Goal: Download file/media

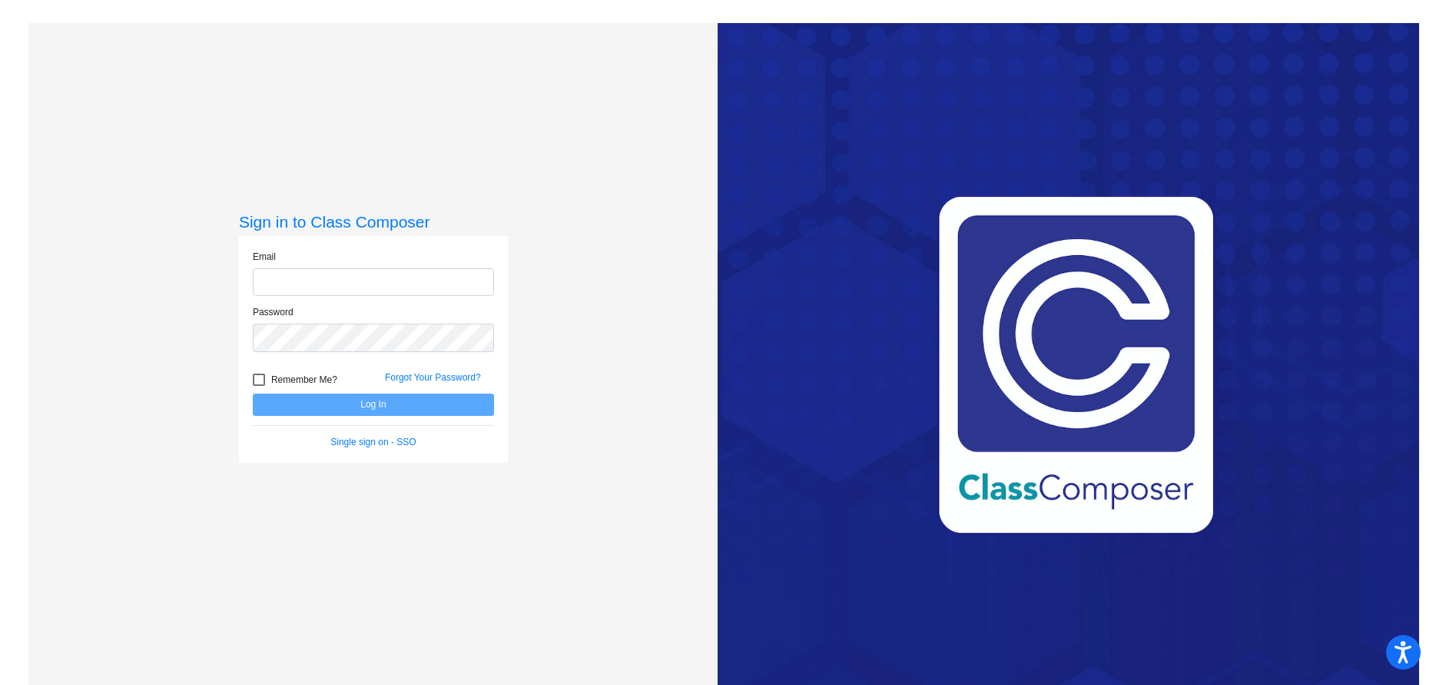
type input "[EMAIL_ADDRESS][PERSON_NAME][DOMAIN_NAME]"
click at [382, 407] on button "Log In" at bounding box center [373, 404] width 241 height 22
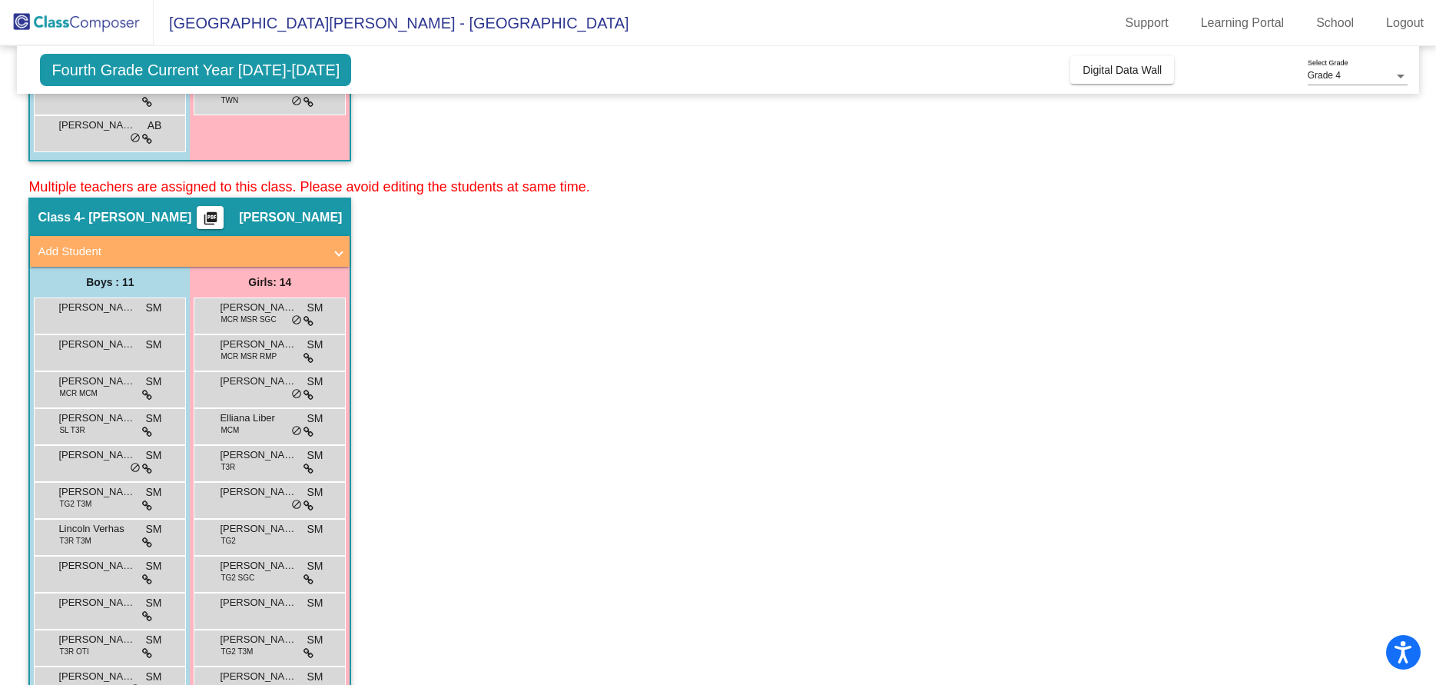
scroll to position [671, 0]
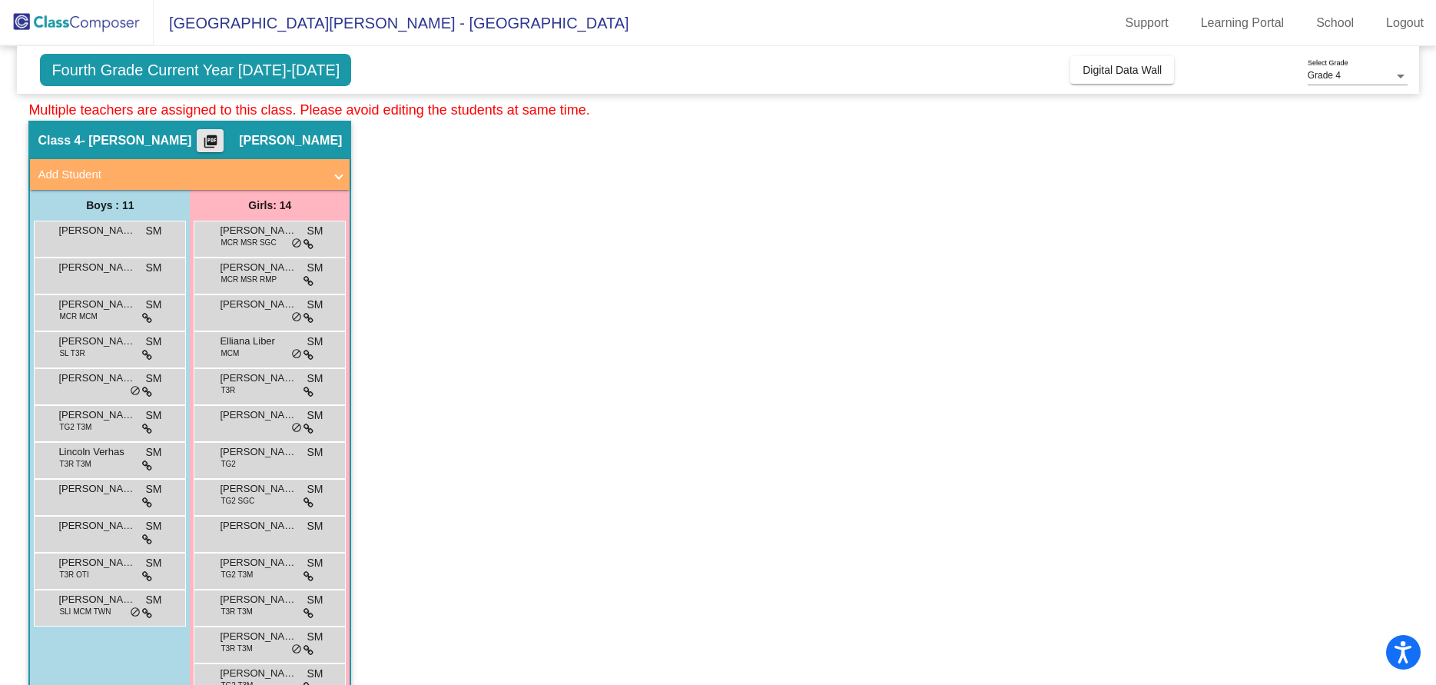
click at [206, 139] on mat-icon "picture_as_pdf" at bounding box center [210, 145] width 18 height 22
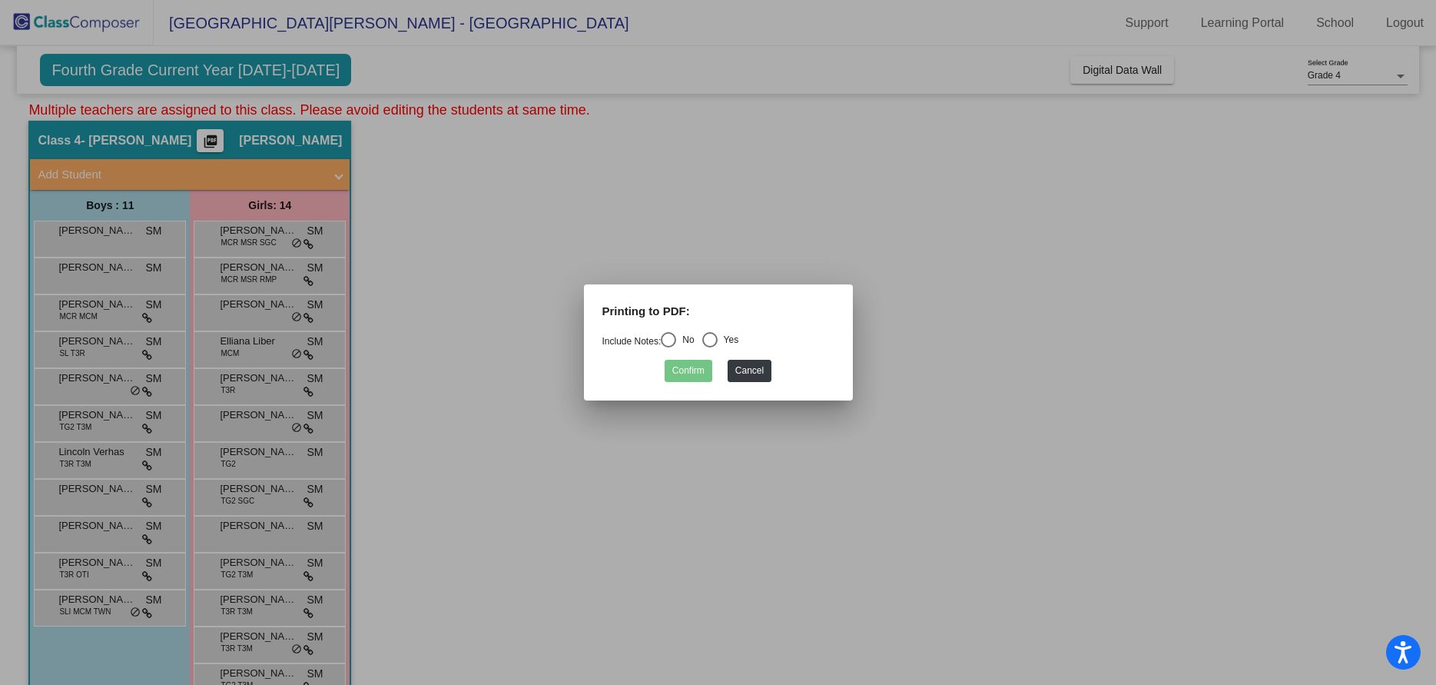
click at [503, 436] on div at bounding box center [718, 342] width 1436 height 685
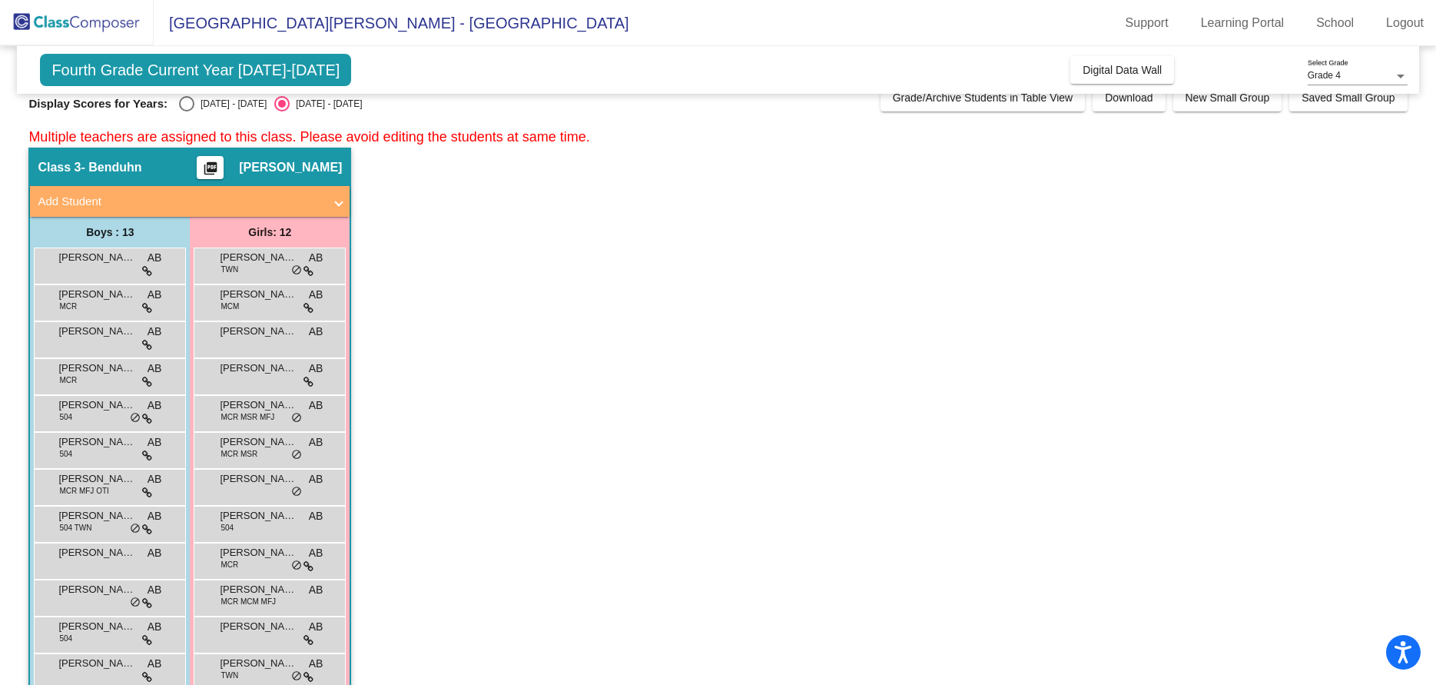
scroll to position [0, 0]
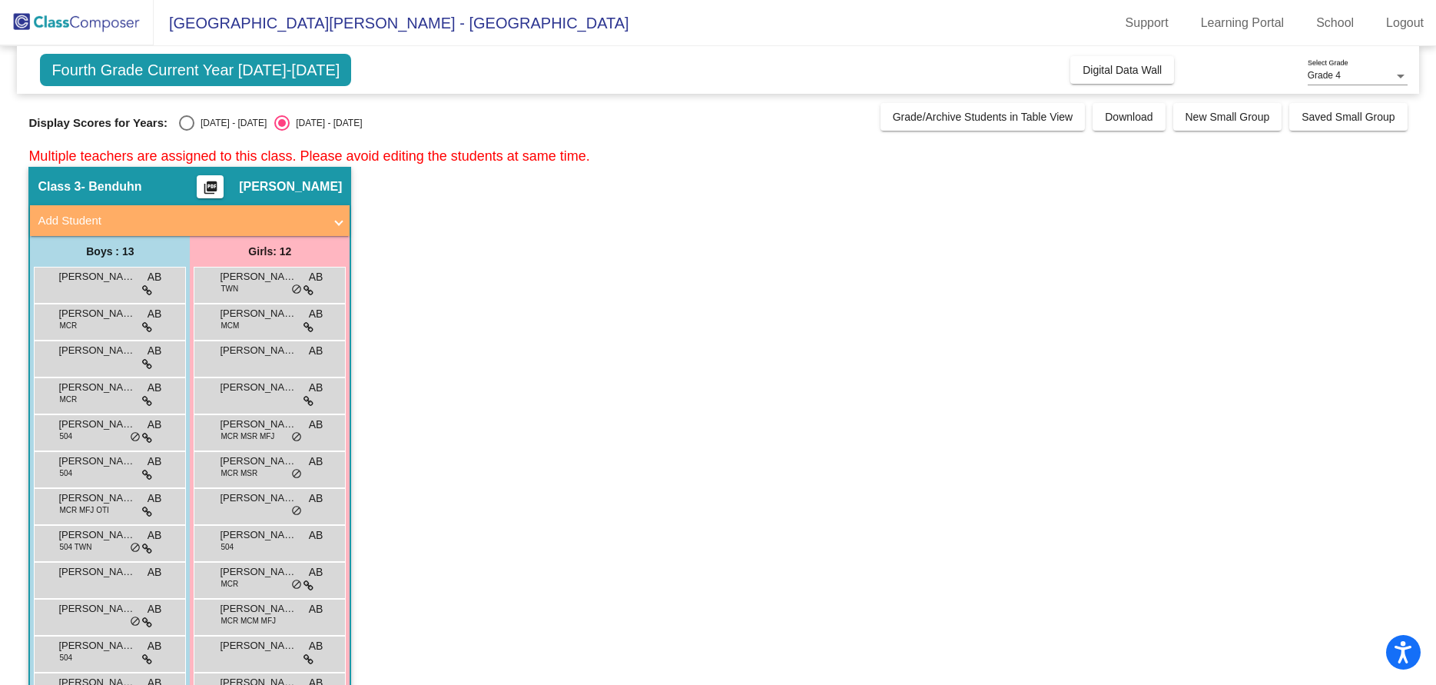
click at [187, 121] on div "Select an option" at bounding box center [186, 122] width 15 height 15
click at [187, 131] on input "[DATE] - [DATE]" at bounding box center [186, 131] width 1 height 1
radio input "true"
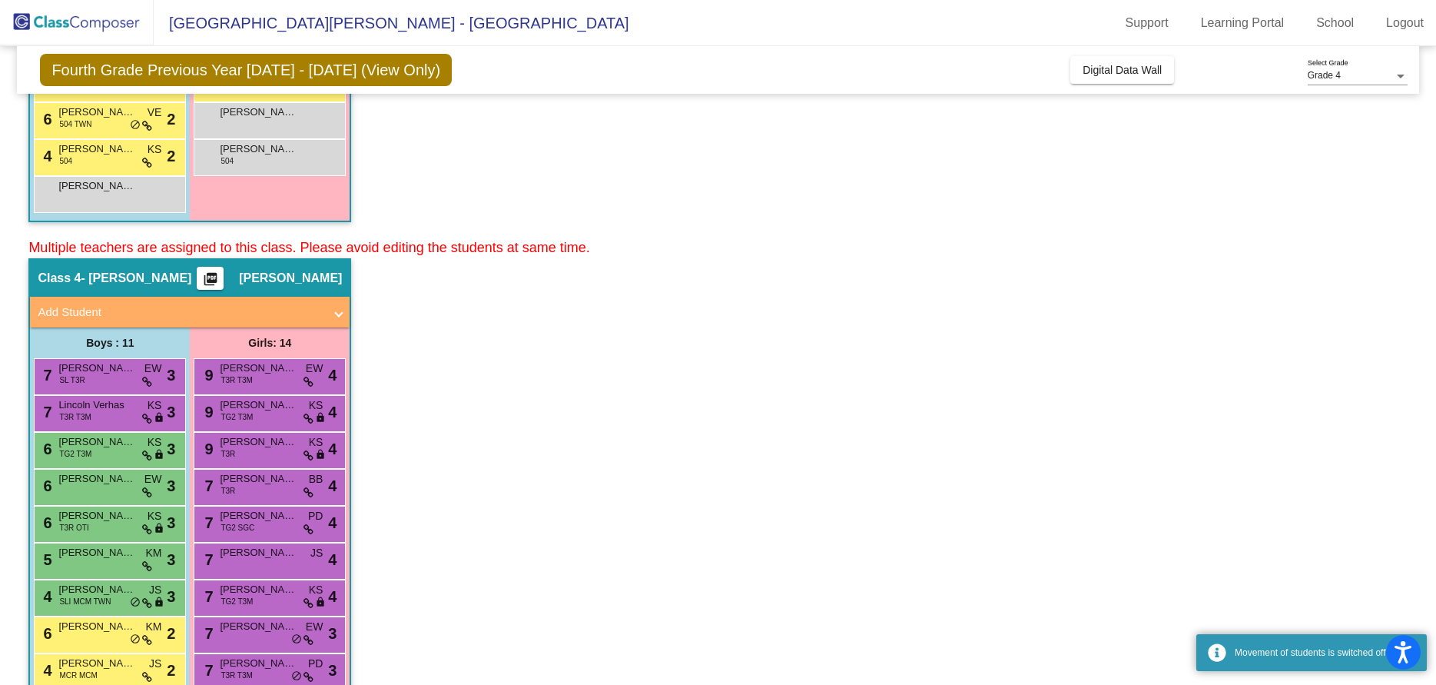
scroll to position [538, 0]
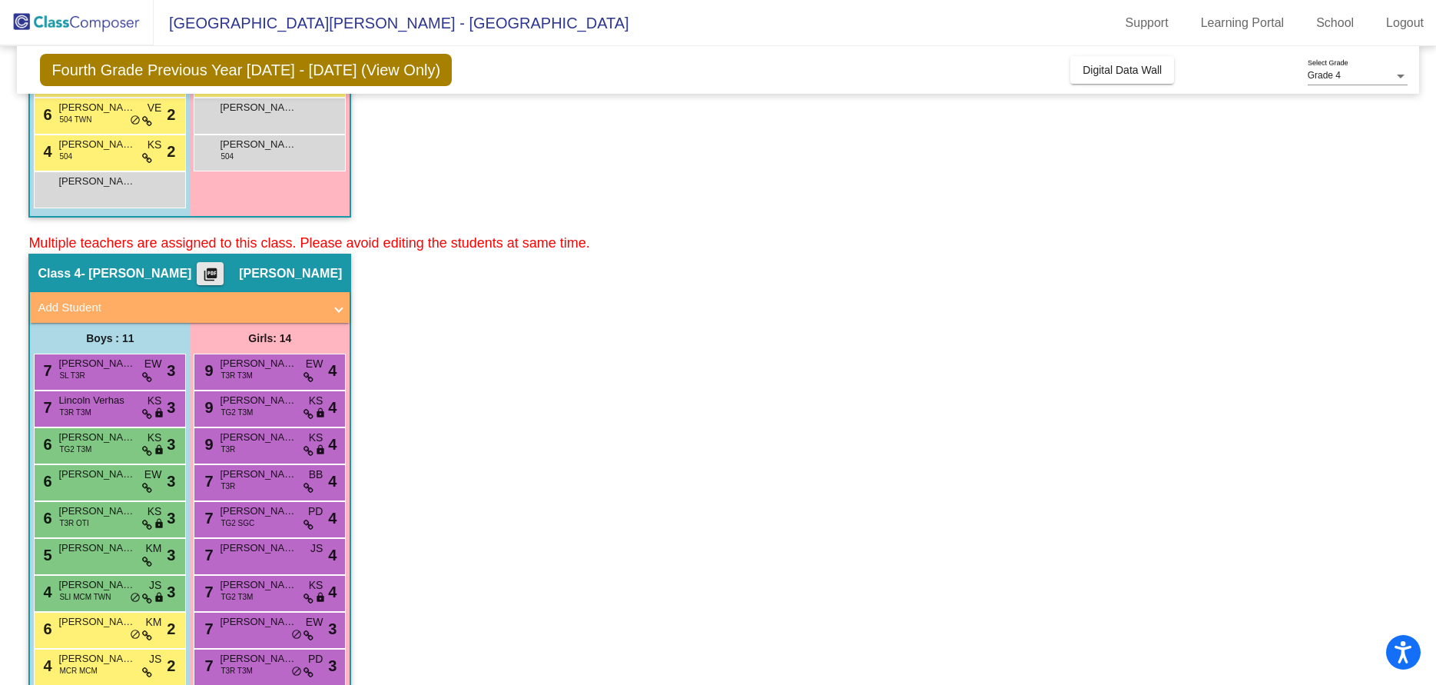
click at [204, 268] on mat-icon "picture_as_pdf" at bounding box center [210, 278] width 18 height 22
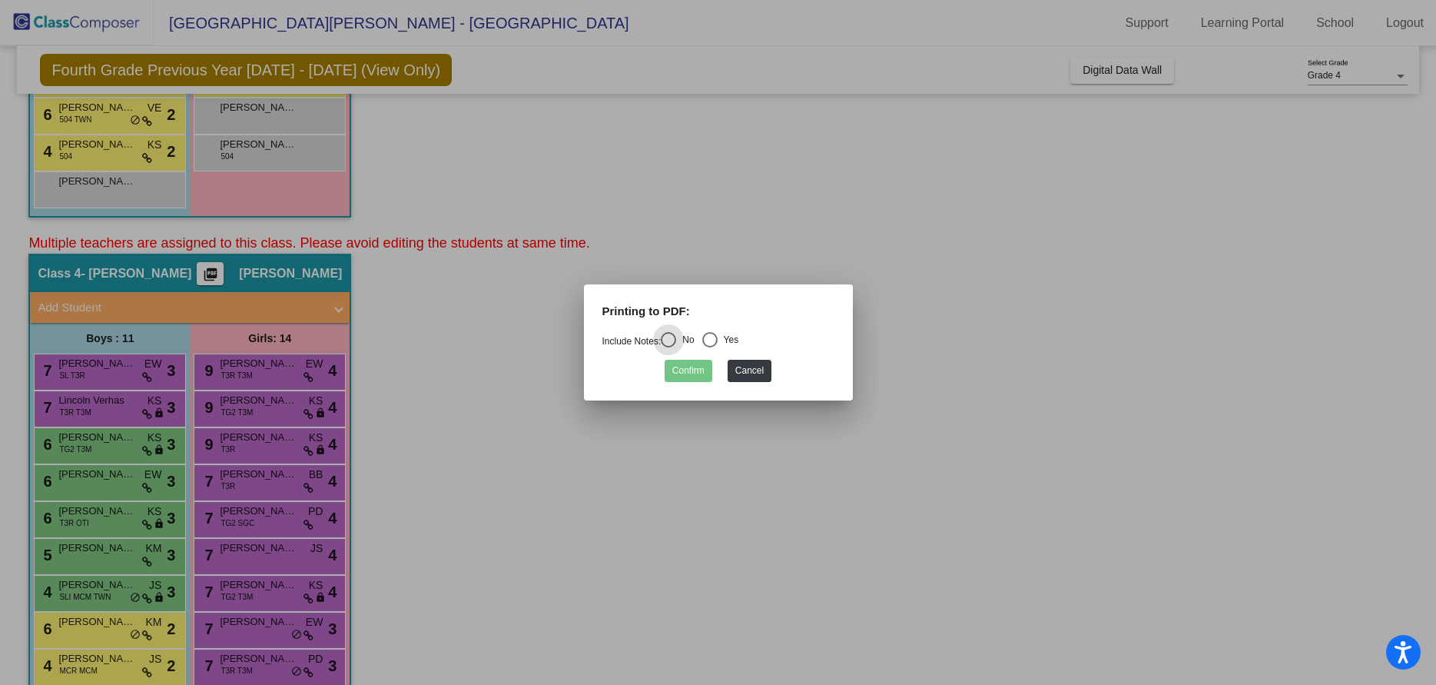
click at [715, 337] on div "Select an option" at bounding box center [709, 339] width 15 height 15
click at [710, 347] on input "Yes" at bounding box center [709, 347] width 1 height 1
radio input "true"
click at [689, 370] on button "Confirm" at bounding box center [689, 371] width 48 height 22
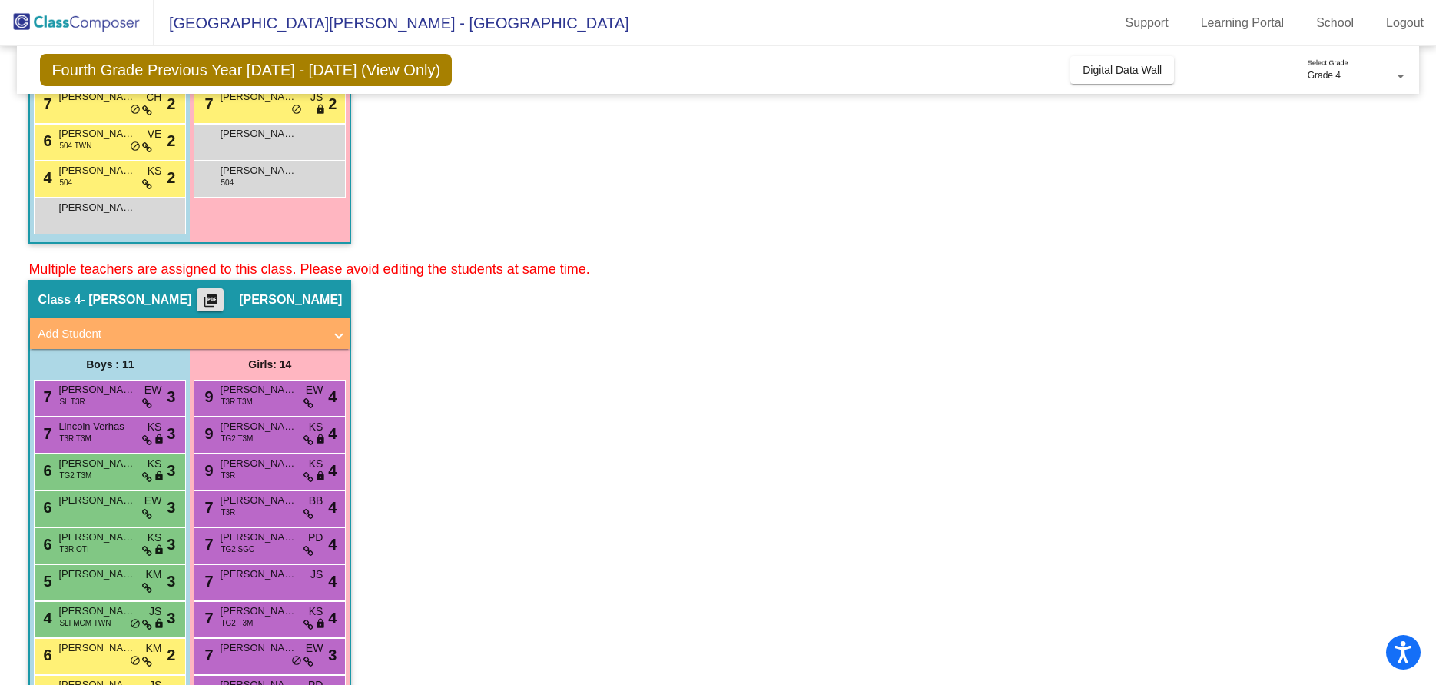
scroll to position [594, 0]
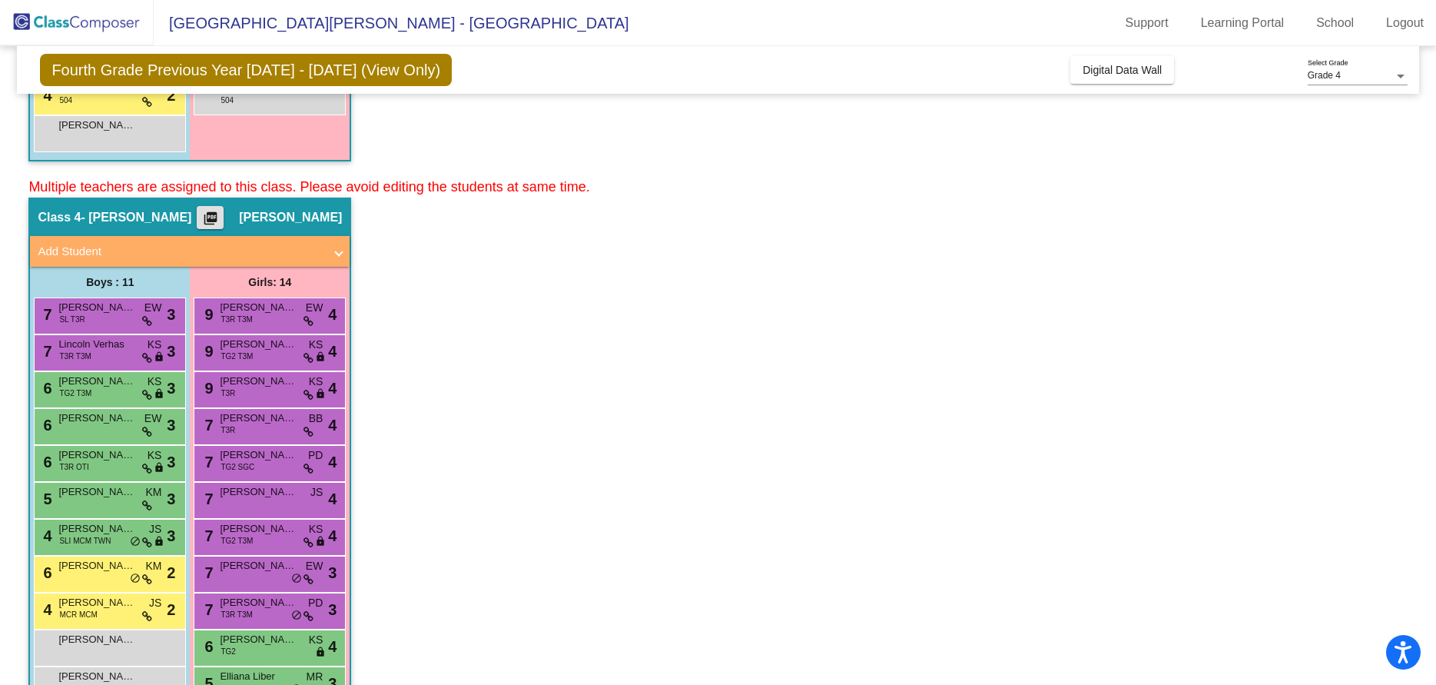
click at [202, 216] on mat-icon "picture_as_pdf" at bounding box center [210, 222] width 18 height 22
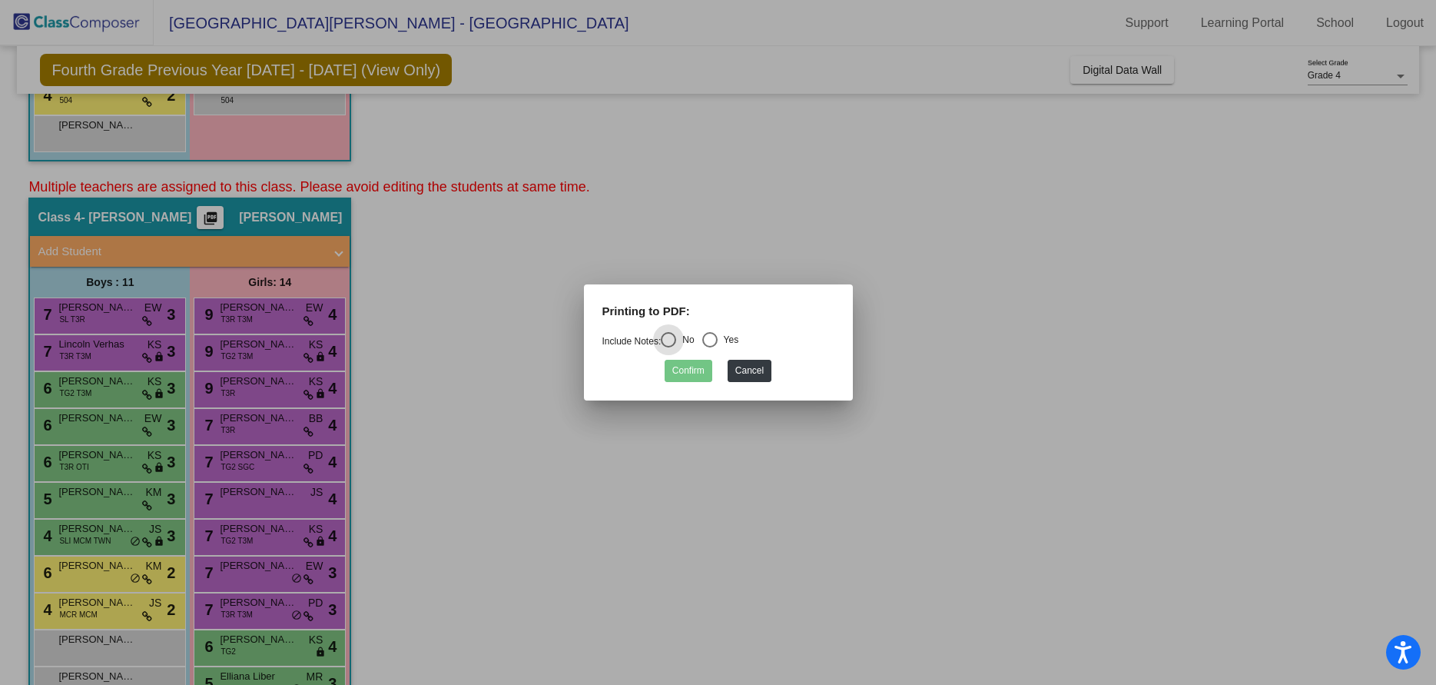
click at [710, 340] on div "Select an option" at bounding box center [710, 340] width 0 height 0
click at [710, 347] on input "Yes" at bounding box center [709, 347] width 1 height 1
radio input "true"
click at [692, 370] on button "Confirm" at bounding box center [689, 371] width 48 height 22
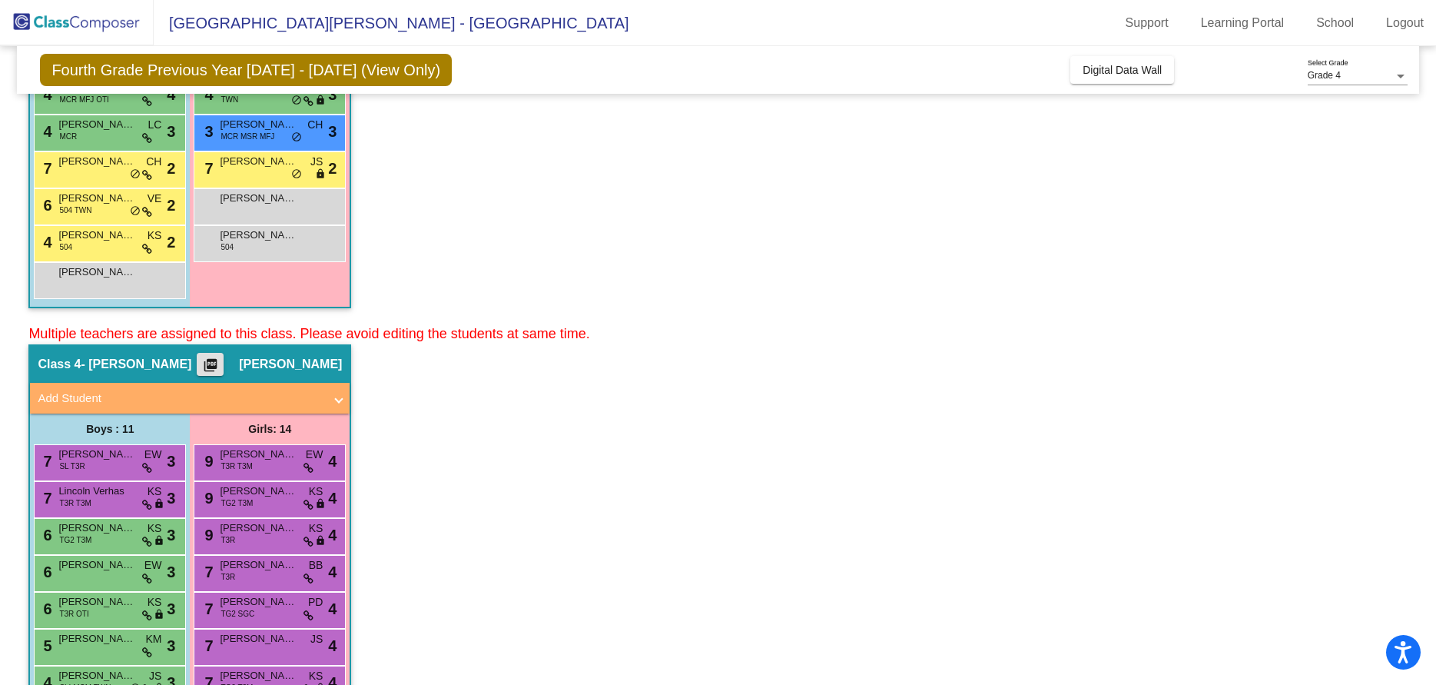
scroll to position [461, 0]
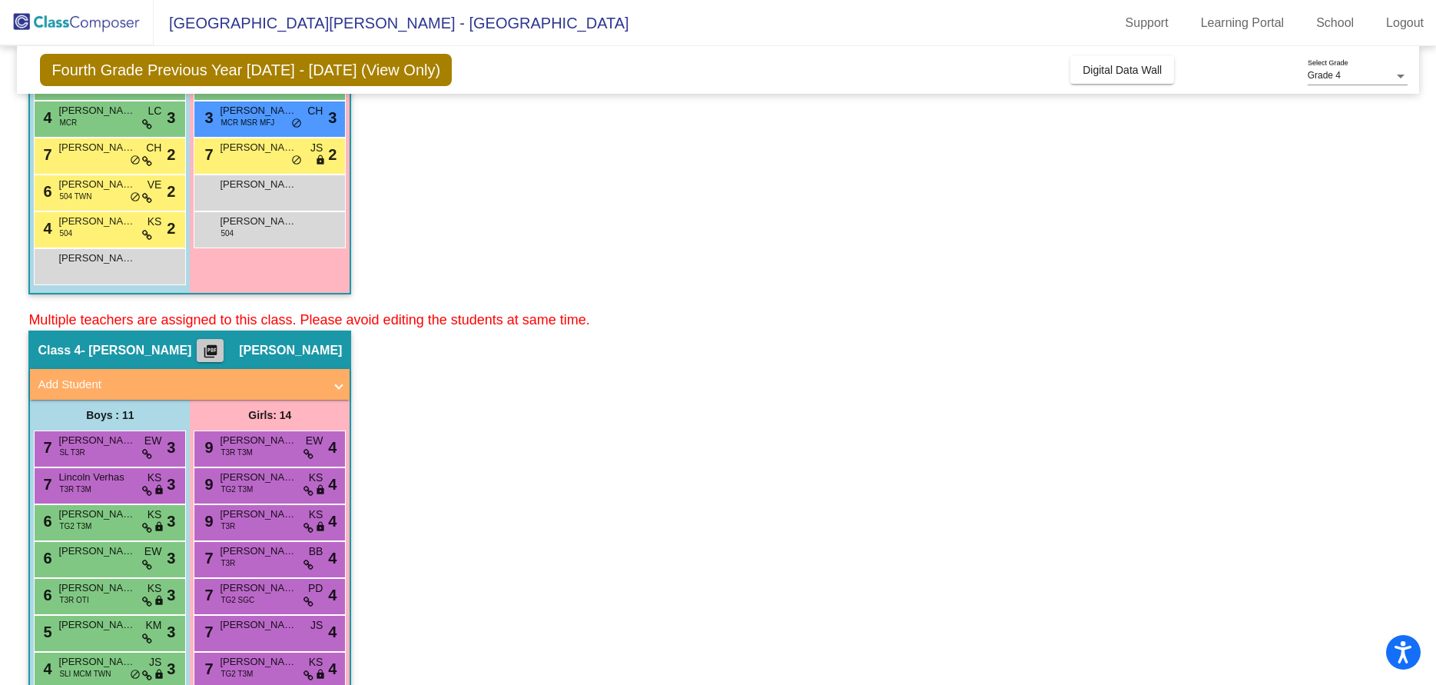
click at [203, 350] on mat-icon "picture_as_pdf" at bounding box center [210, 354] width 18 height 22
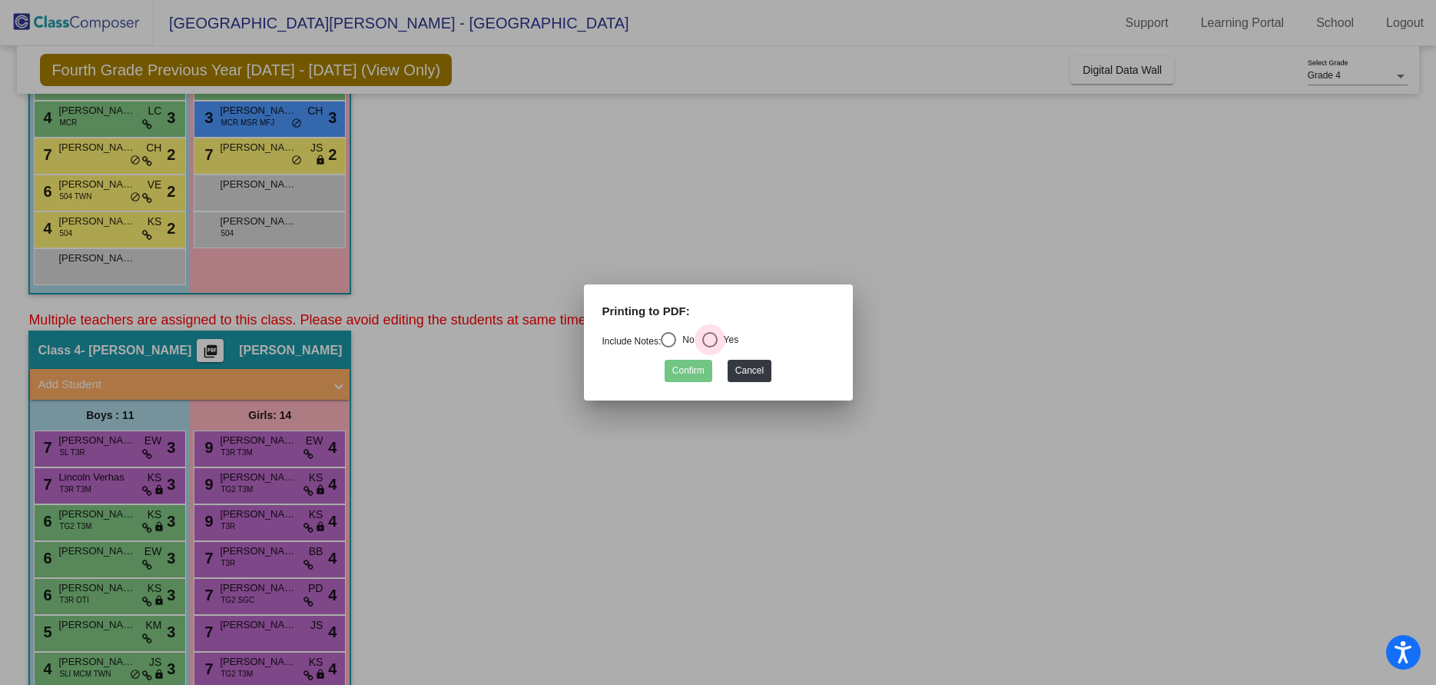
click at [713, 339] on div "Select an option" at bounding box center [709, 339] width 15 height 15
click at [710, 347] on input "Yes" at bounding box center [709, 347] width 1 height 1
radio input "true"
click at [690, 368] on button "Confirm" at bounding box center [689, 371] width 48 height 22
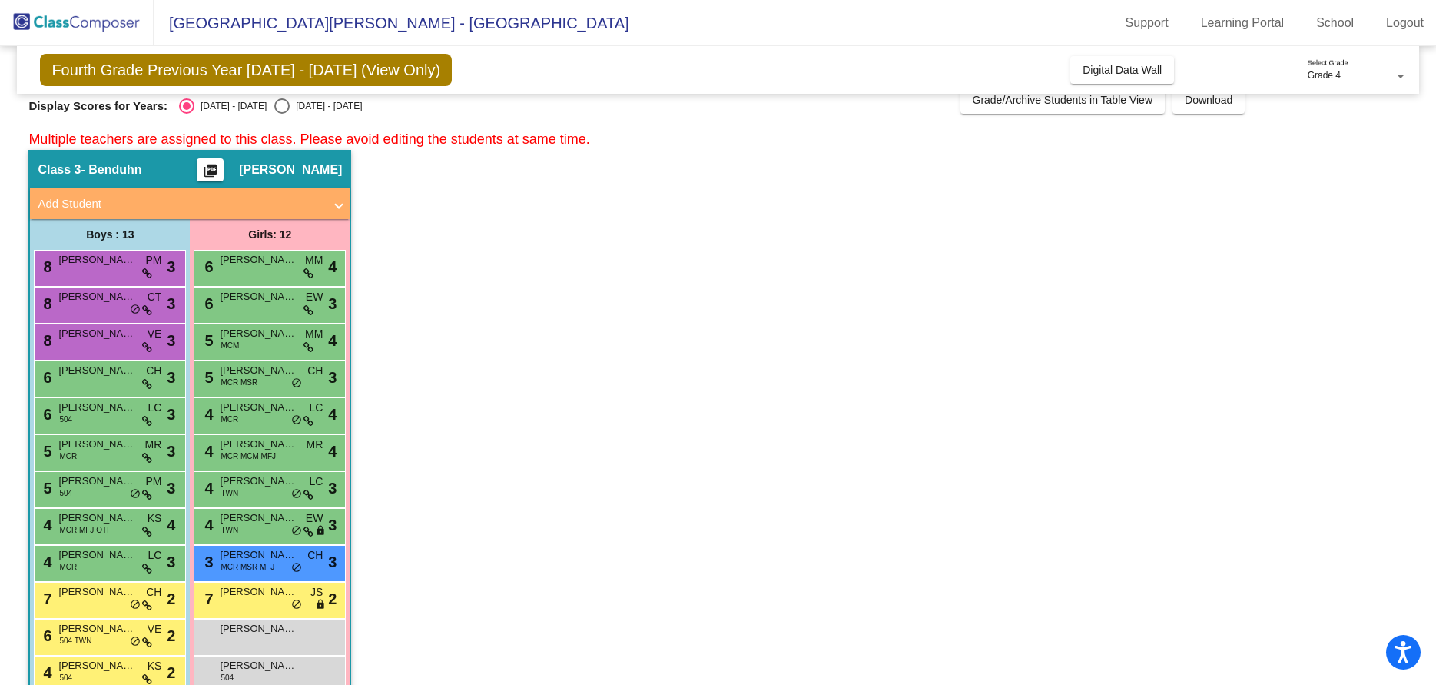
scroll to position [0, 0]
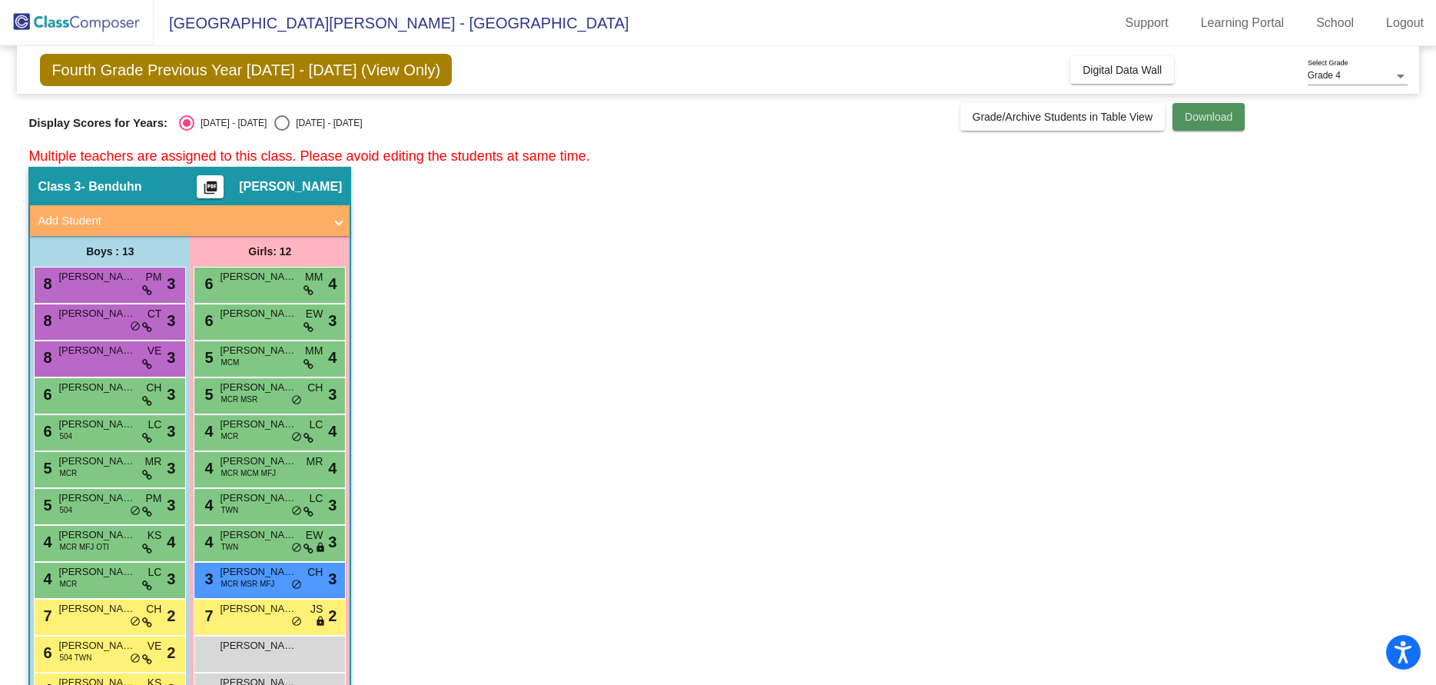
click at [1196, 116] on span "Download" at bounding box center [1209, 117] width 48 height 12
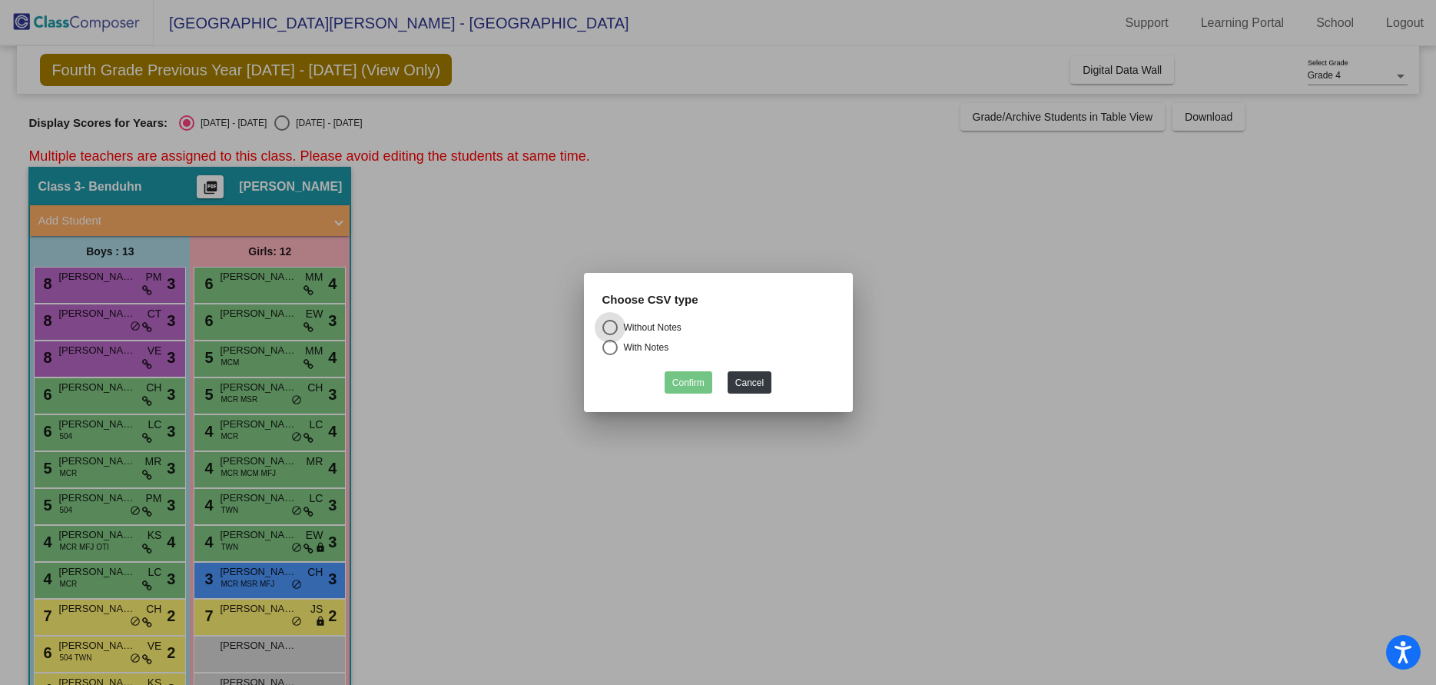
click at [606, 347] on div "Select an option" at bounding box center [609, 347] width 15 height 15
click at [609, 355] on input "With Notes" at bounding box center [609, 355] width 1 height 1
radio input "true"
click at [679, 380] on button "Confirm" at bounding box center [689, 382] width 48 height 22
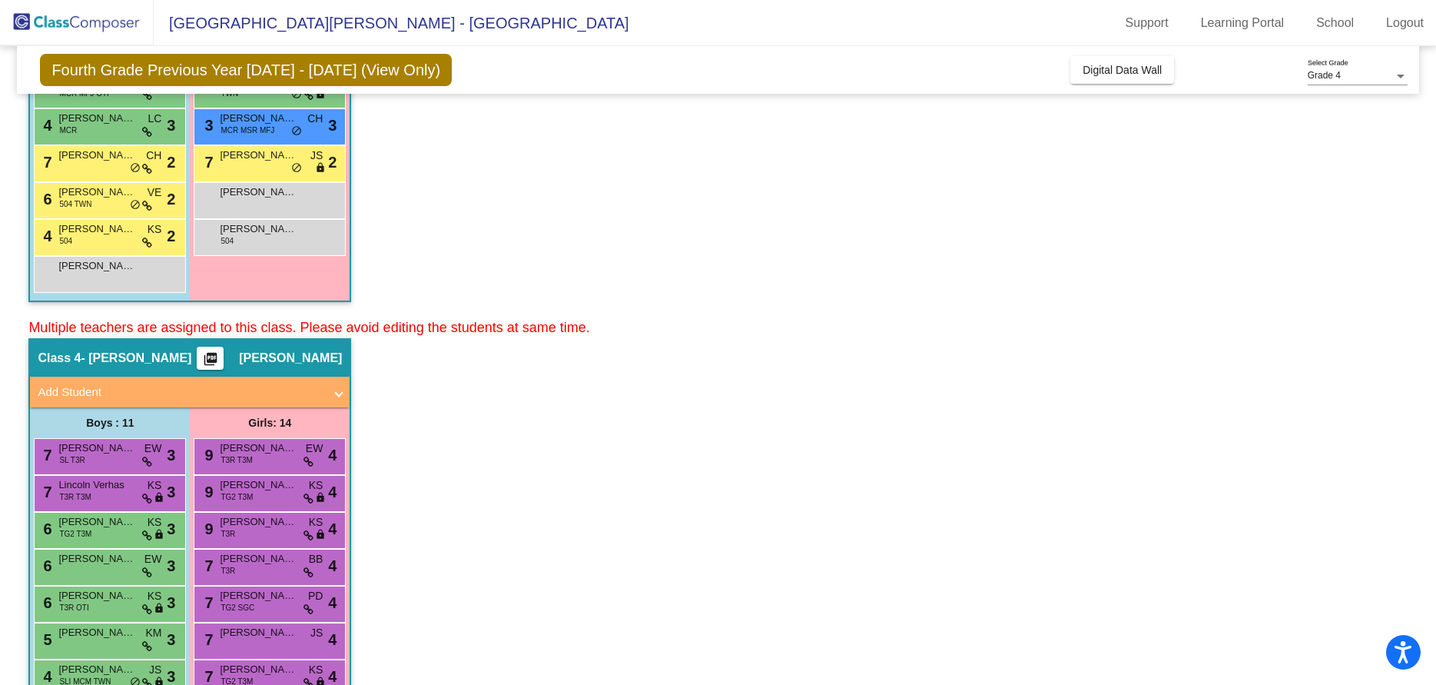
scroll to position [461, 0]
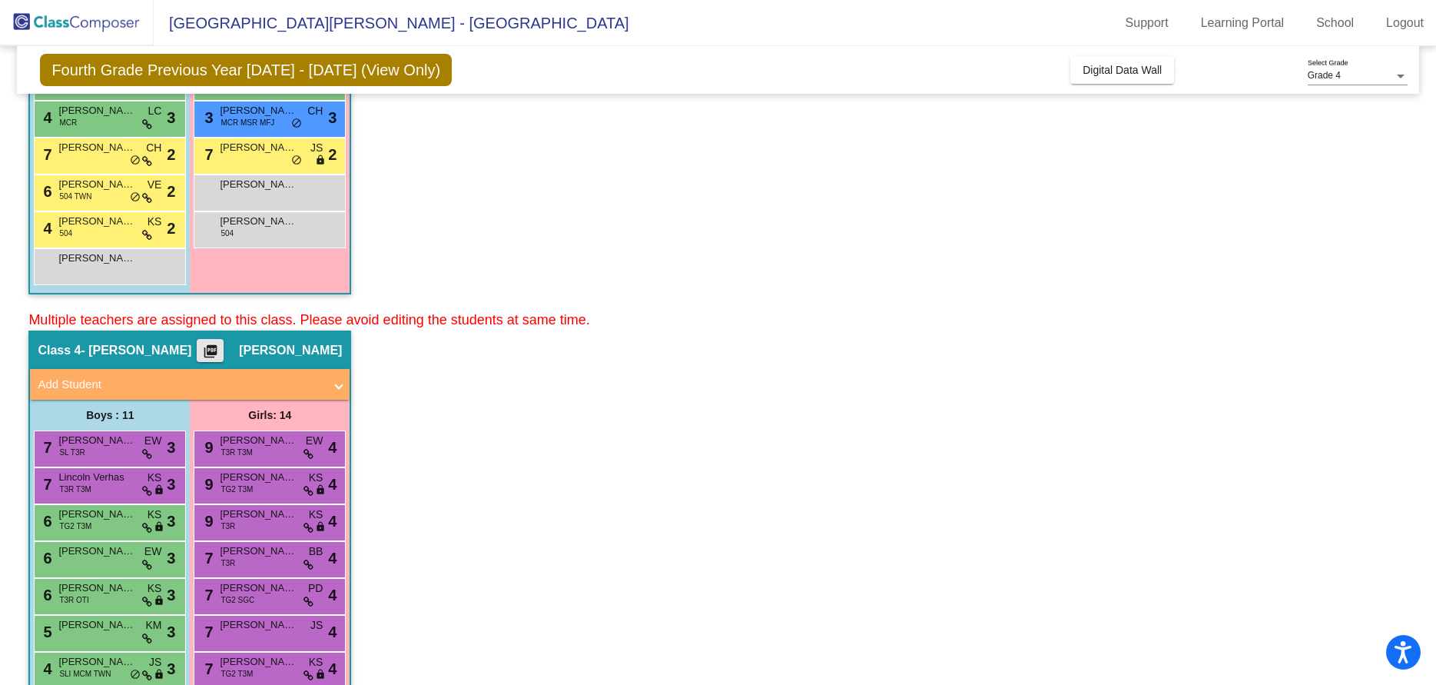
click at [201, 350] on mat-icon "picture_as_pdf" at bounding box center [210, 354] width 18 height 22
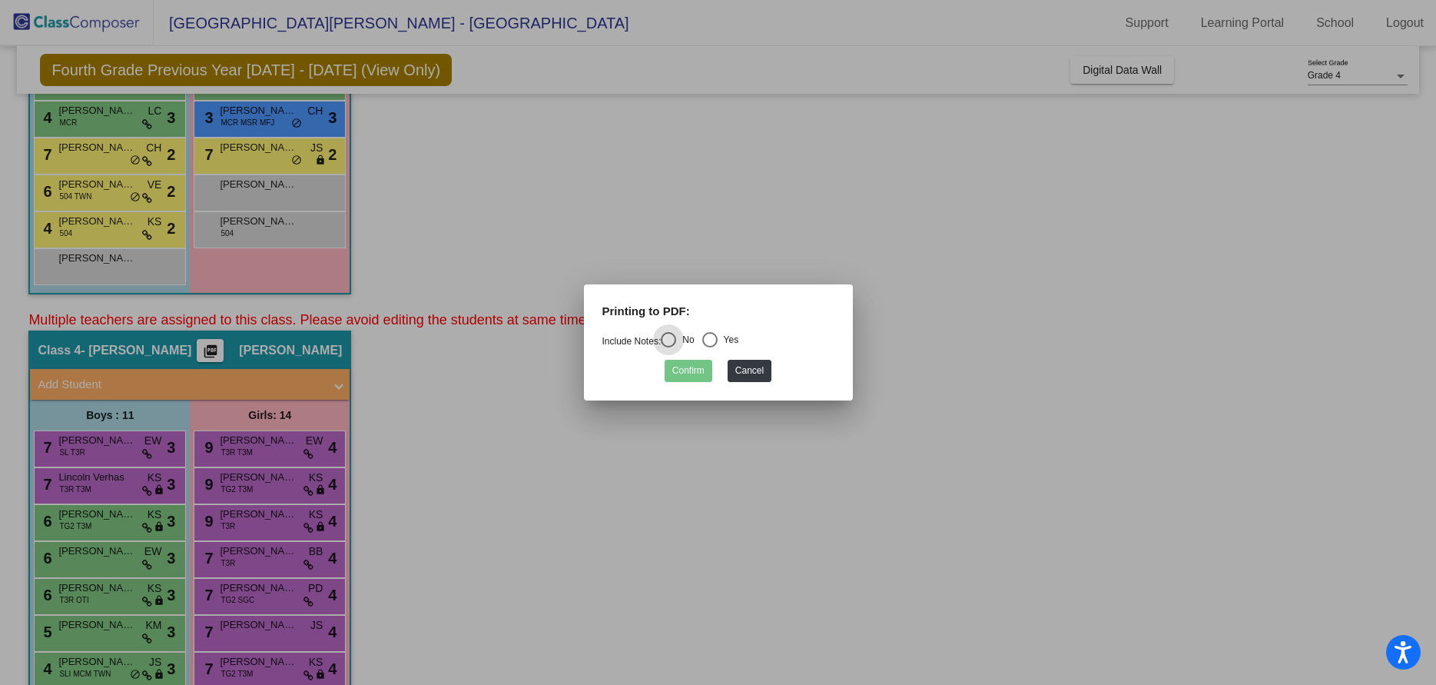
click at [714, 343] on div "Select an option" at bounding box center [709, 339] width 15 height 15
click at [710, 347] on input "Yes" at bounding box center [709, 347] width 1 height 1
radio input "true"
click at [691, 371] on button "Confirm" at bounding box center [689, 371] width 48 height 22
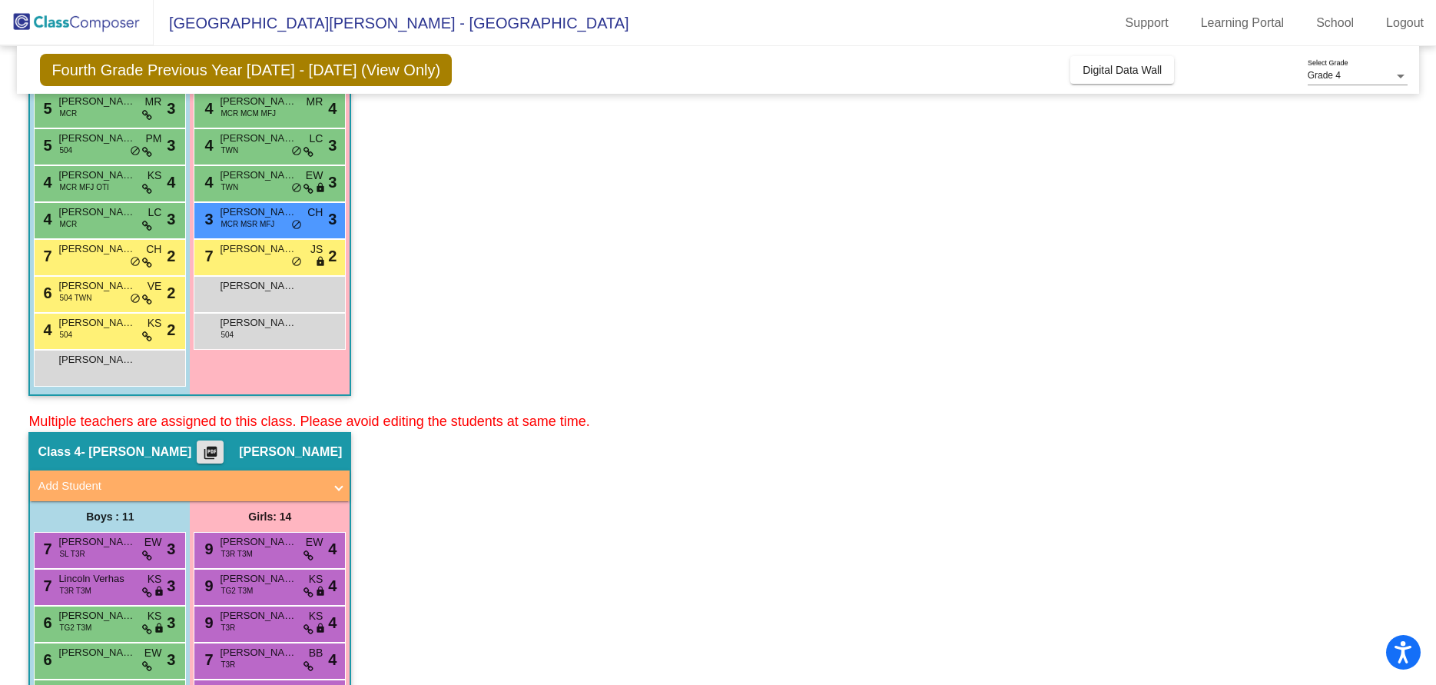
scroll to position [384, 0]
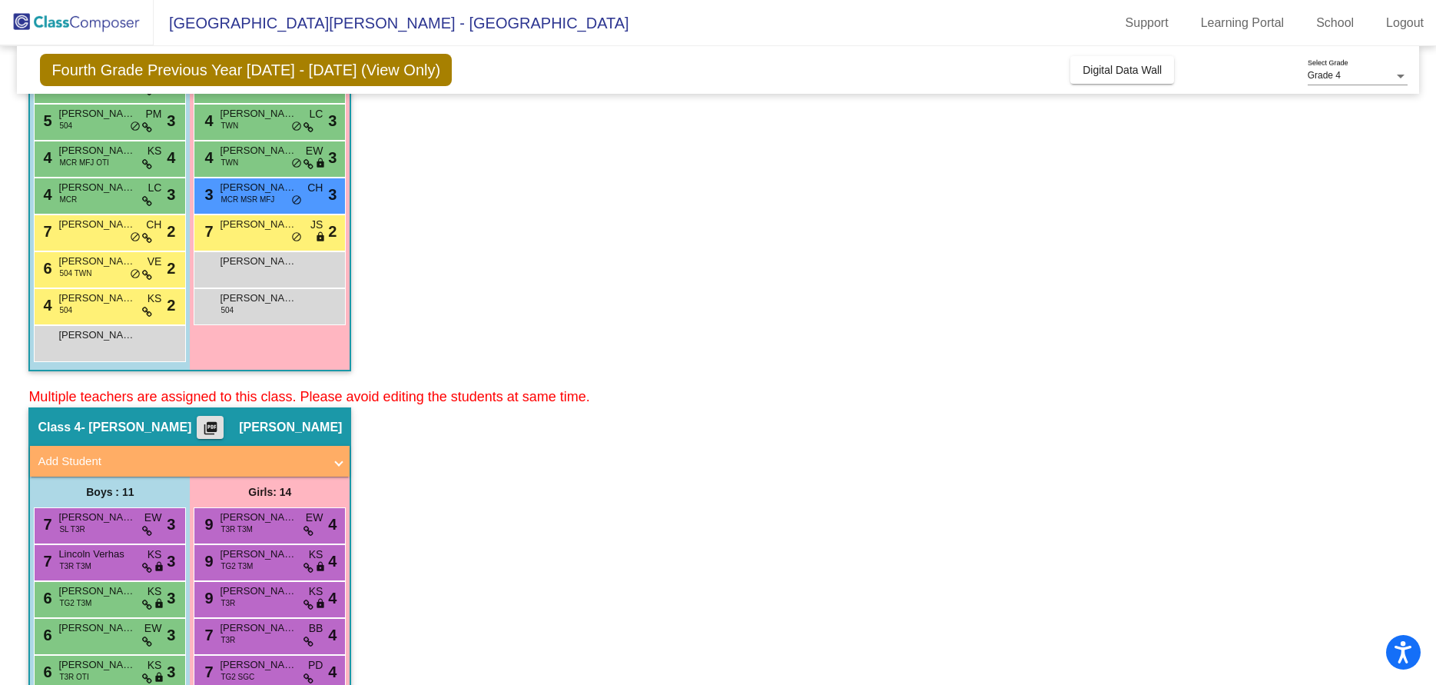
click at [204, 426] on mat-icon "picture_as_pdf" at bounding box center [210, 431] width 18 height 22
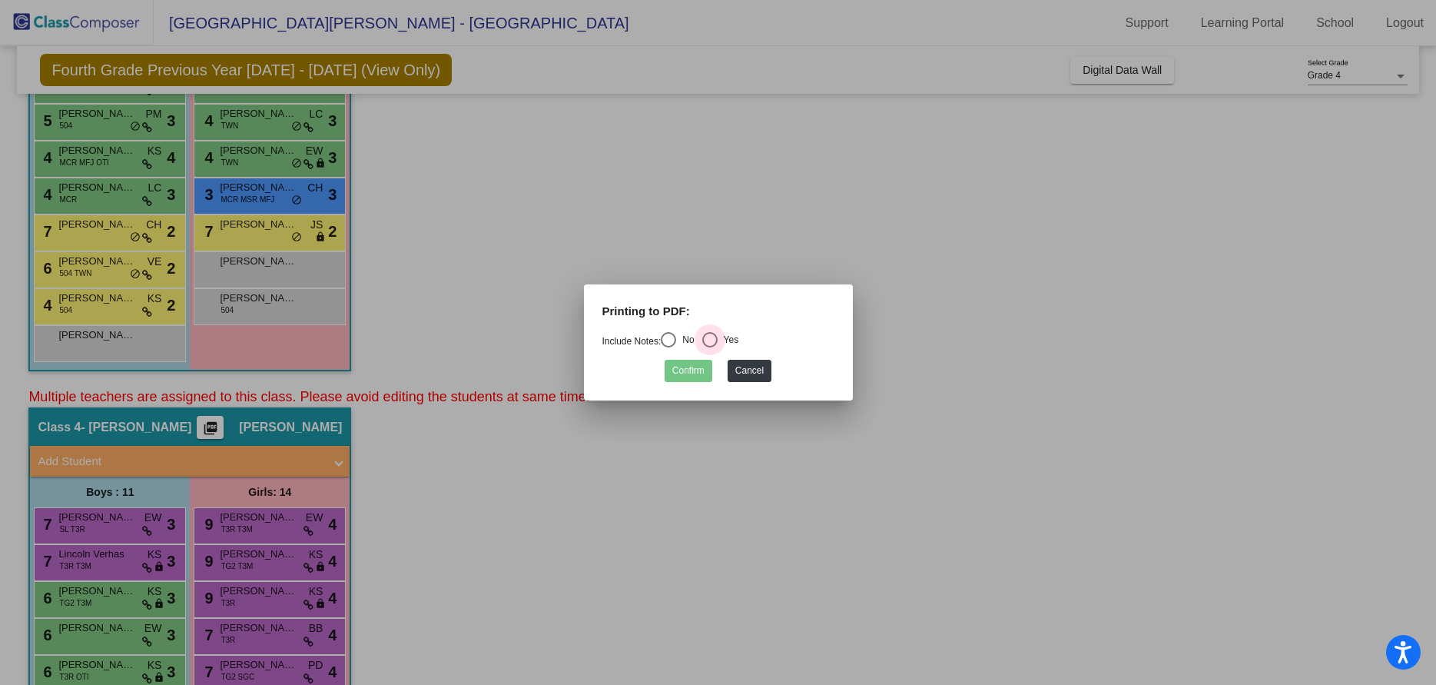
click at [718, 340] on div "Select an option" at bounding box center [709, 339] width 15 height 15
click at [710, 347] on input "Yes" at bounding box center [709, 347] width 1 height 1
radio input "true"
drag, startPoint x: 675, startPoint y: 373, endPoint x: 597, endPoint y: 267, distance: 131.4
click at [597, 267] on div at bounding box center [718, 342] width 1436 height 685
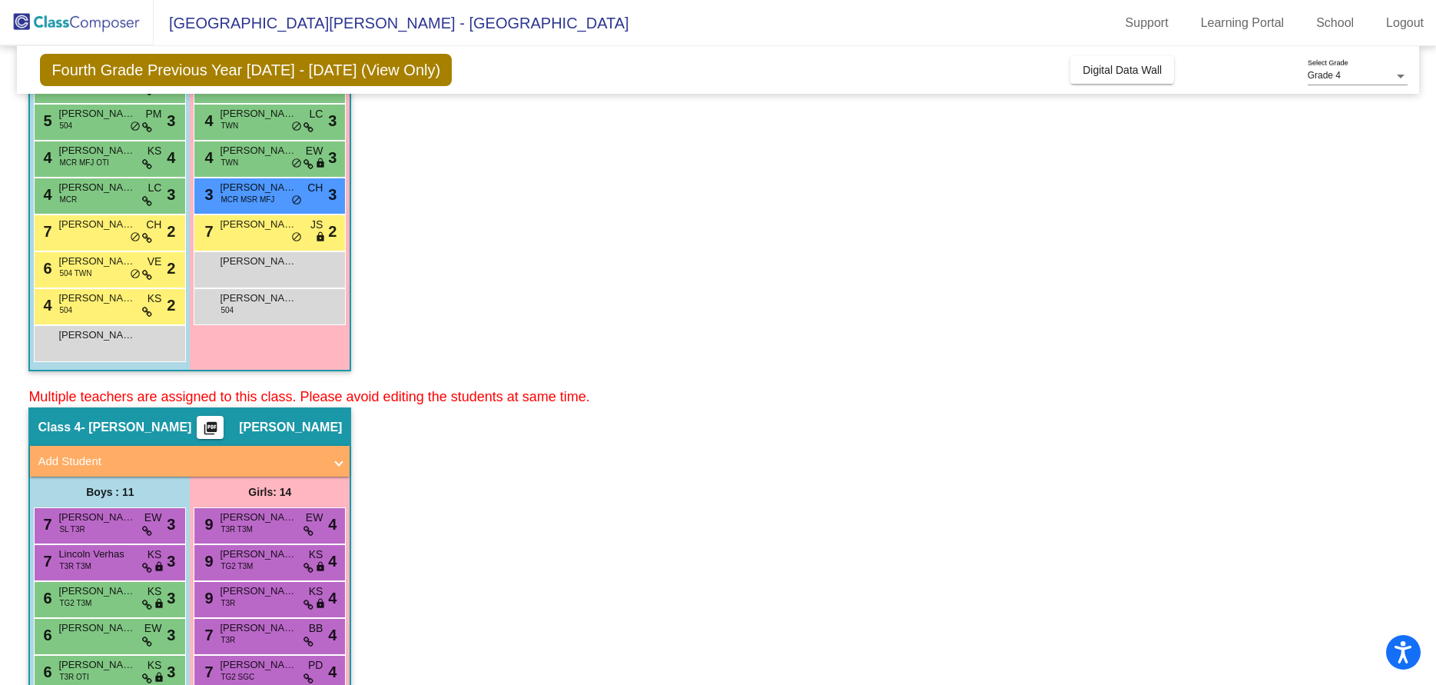
click at [206, 427] on mat-icon "picture_as_pdf" at bounding box center [210, 431] width 18 height 22
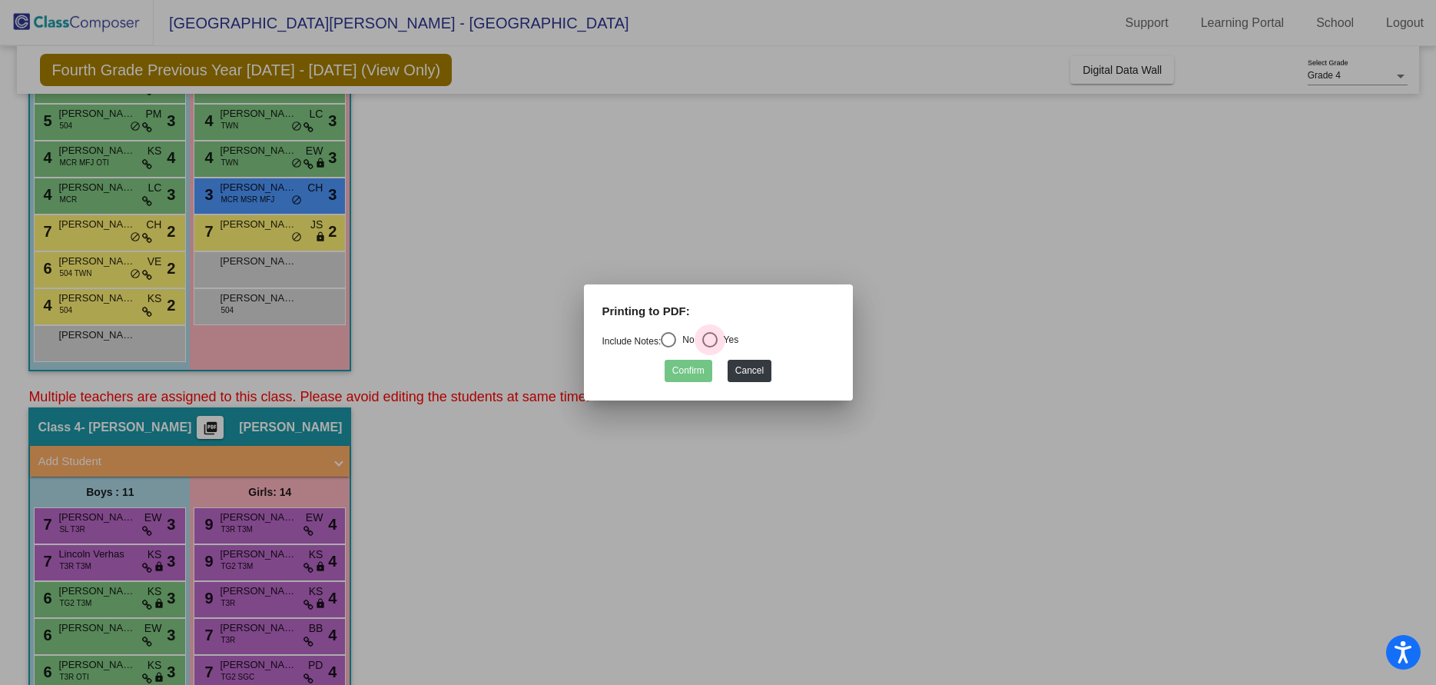
click at [715, 340] on div "Select an option" at bounding box center [709, 339] width 15 height 15
click at [710, 347] on input "Yes" at bounding box center [709, 347] width 1 height 1
radio input "true"
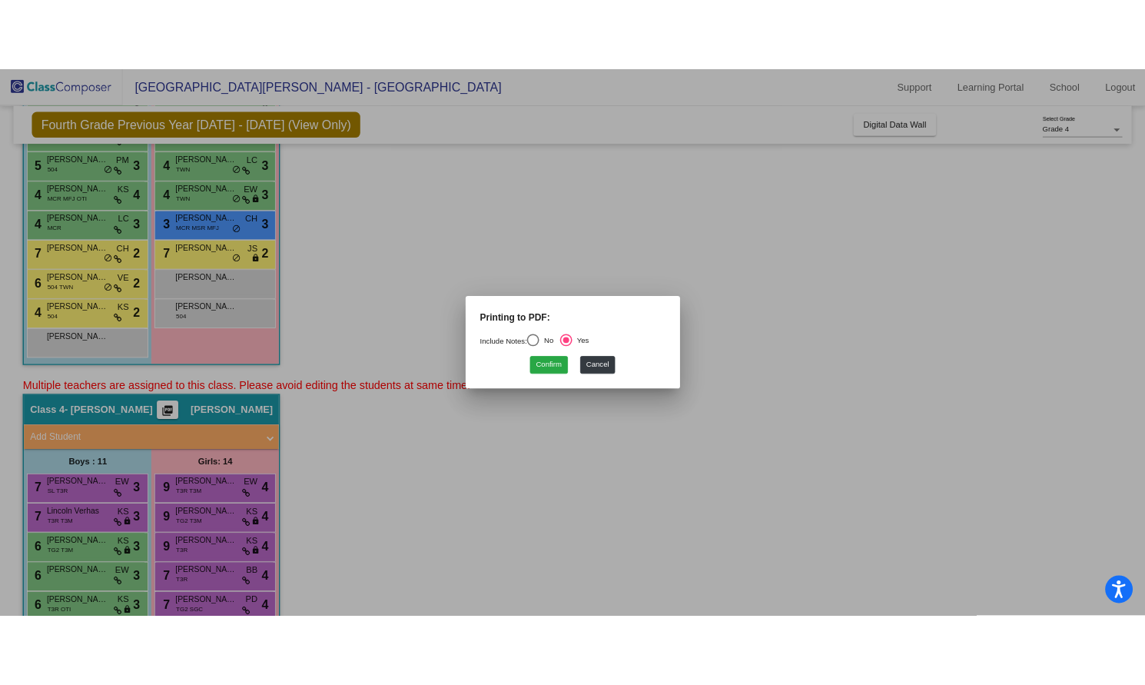
scroll to position [0, 0]
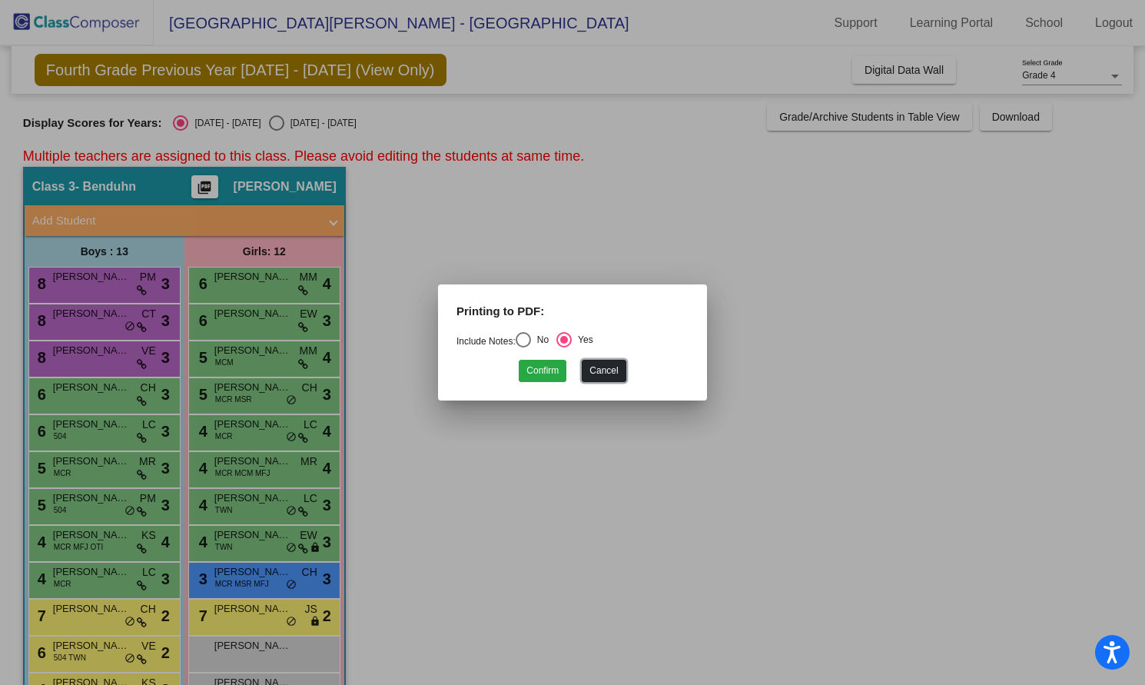
click at [609, 373] on button "Cancel" at bounding box center [604, 371] width 44 height 22
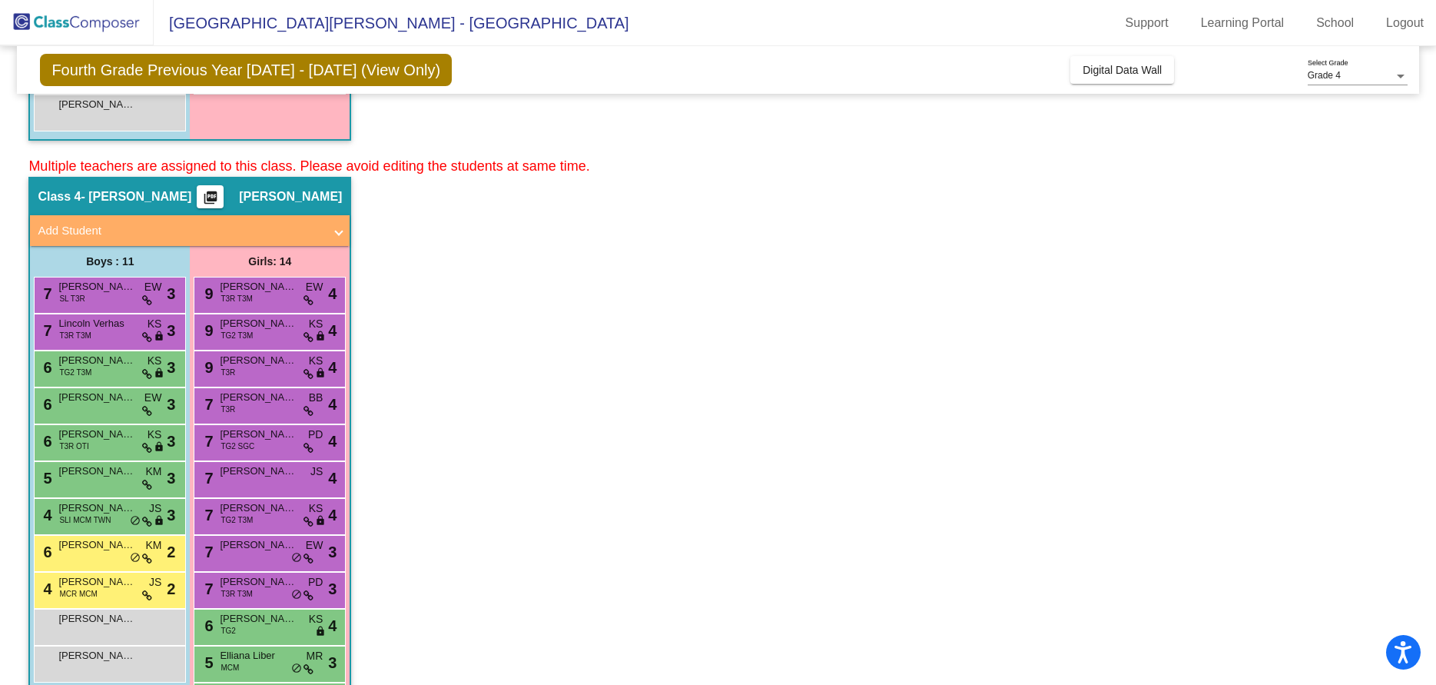
scroll to position [594, 0]
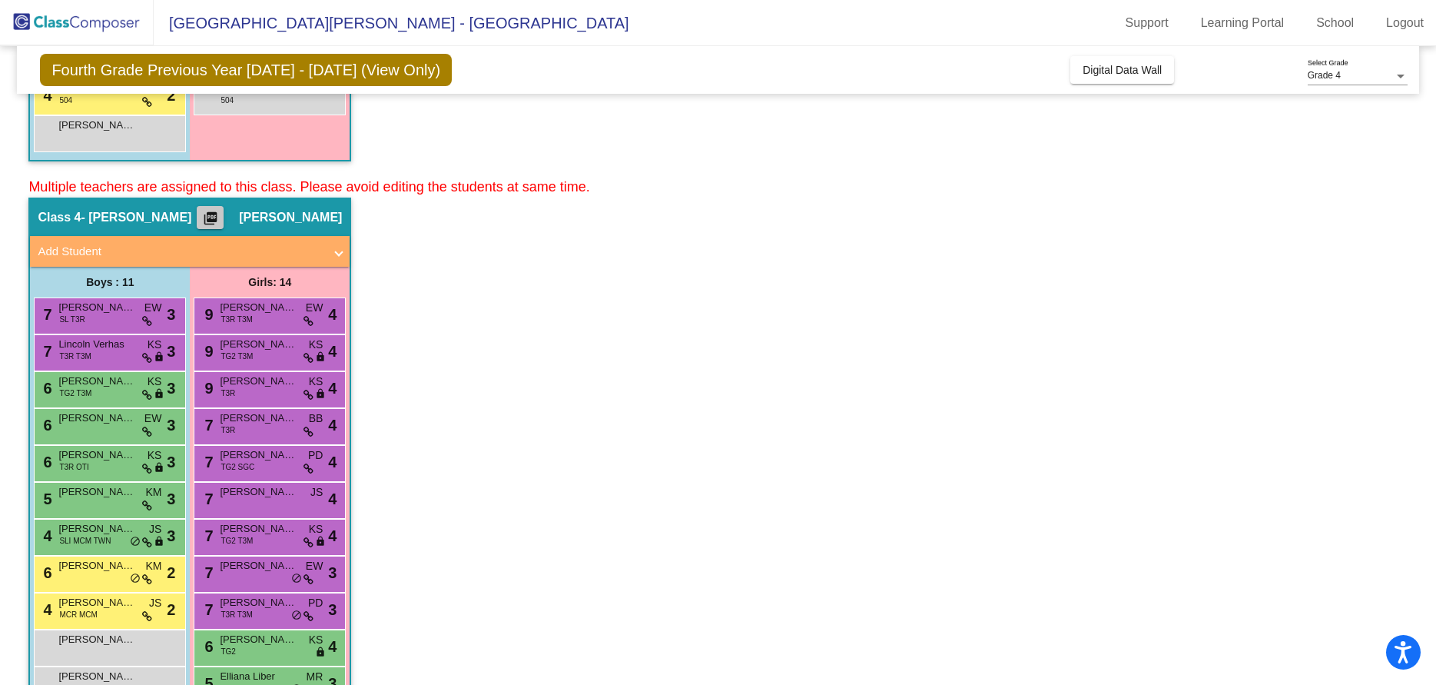
click at [204, 217] on mat-icon "picture_as_pdf" at bounding box center [210, 222] width 18 height 22
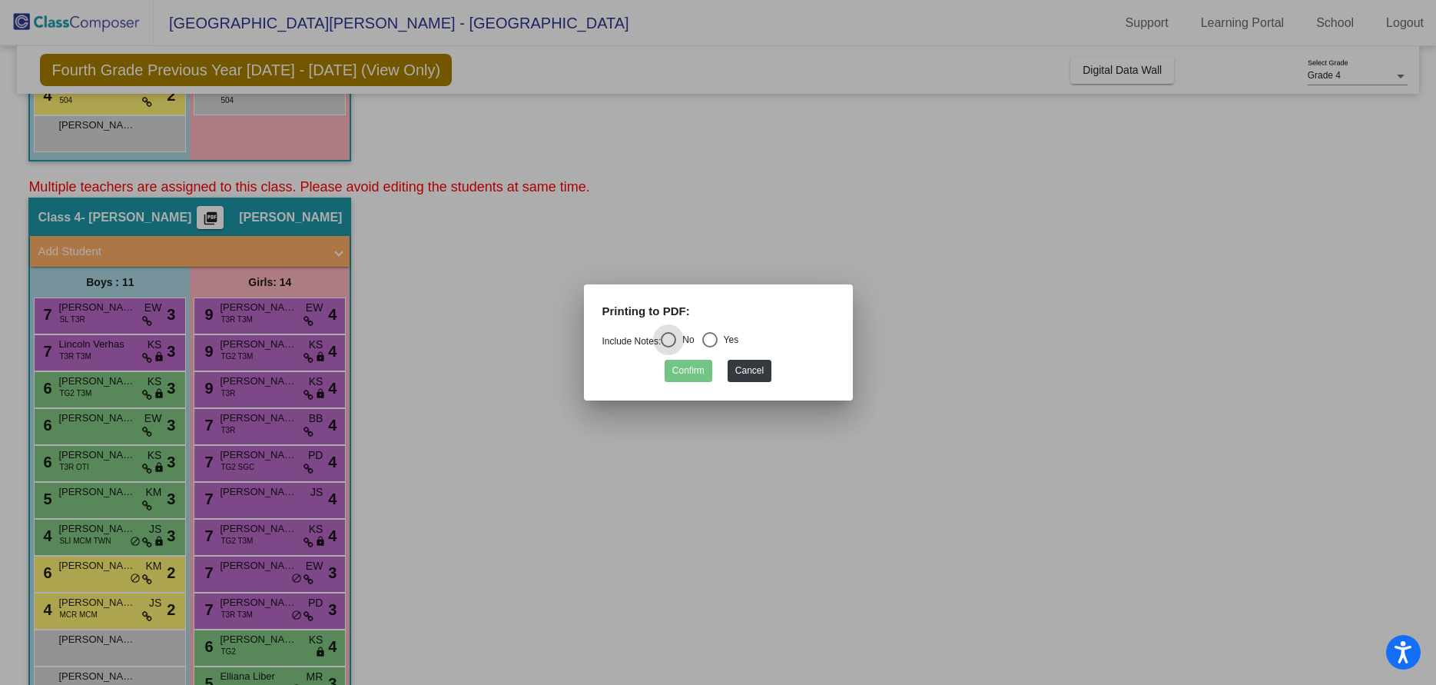
click at [715, 340] on div "Select an option" at bounding box center [709, 339] width 15 height 15
click at [710, 347] on input "Yes" at bounding box center [709, 347] width 1 height 1
radio input "true"
click at [692, 370] on button "Confirm" at bounding box center [689, 371] width 48 height 22
